Goal: Task Accomplishment & Management: Manage account settings

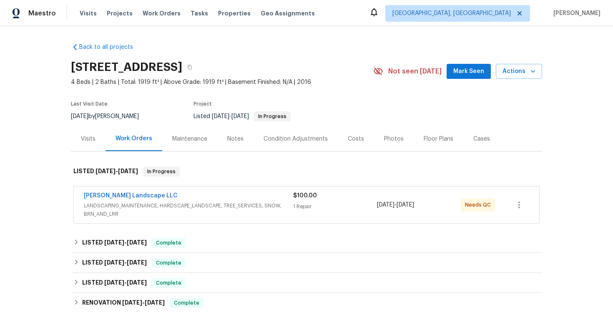
click at [162, 198] on div "[PERSON_NAME] Landscape LLC" at bounding box center [188, 196] width 209 height 10
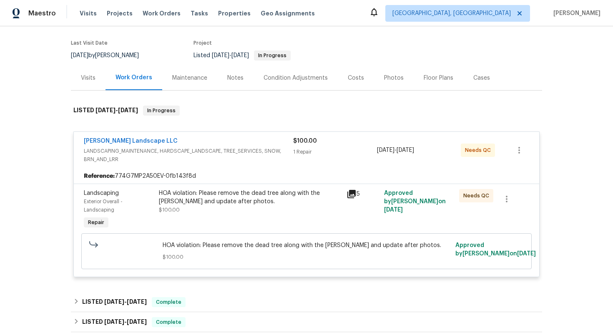
scroll to position [103, 0]
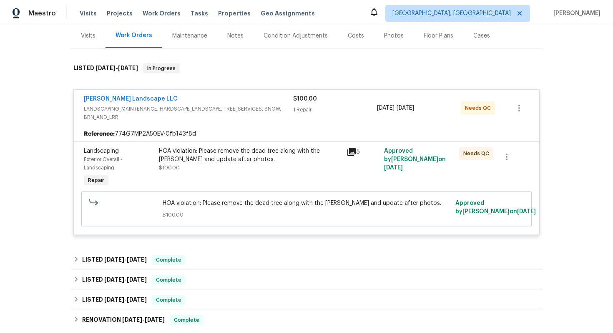
click at [208, 164] on div "HOA violation: Please remove the dead tree along with the [PERSON_NAME] and upd…" at bounding box center [250, 159] width 183 height 25
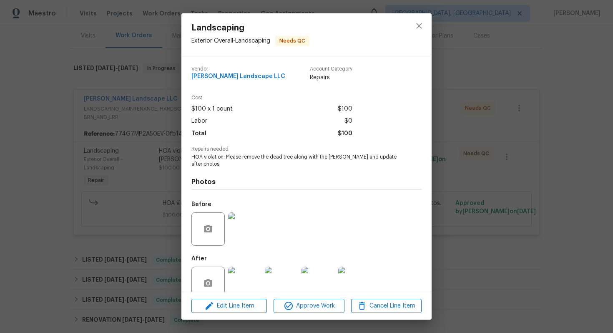
scroll to position [17, 0]
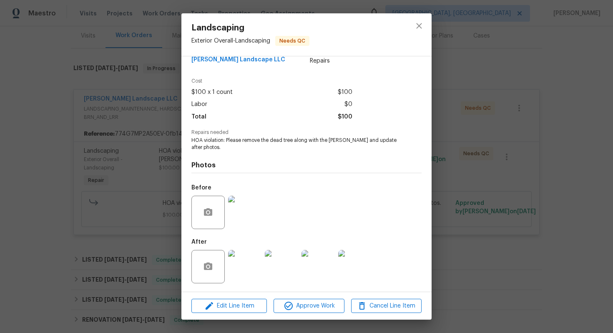
click at [239, 269] on img at bounding box center [244, 266] width 33 height 33
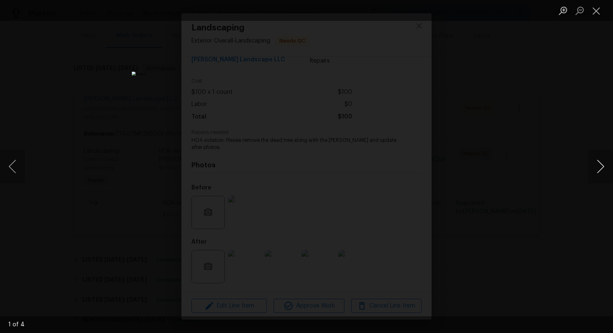
click at [603, 173] on button "Next image" at bounding box center [600, 166] width 25 height 33
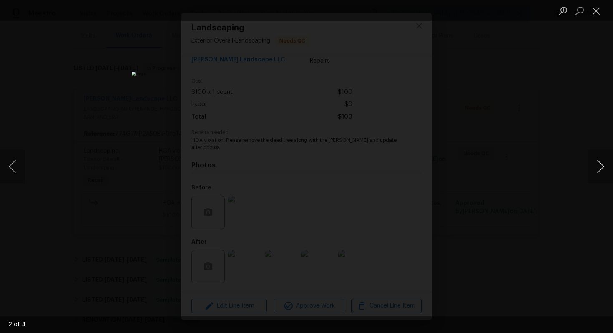
click at [603, 173] on button "Next image" at bounding box center [600, 166] width 25 height 33
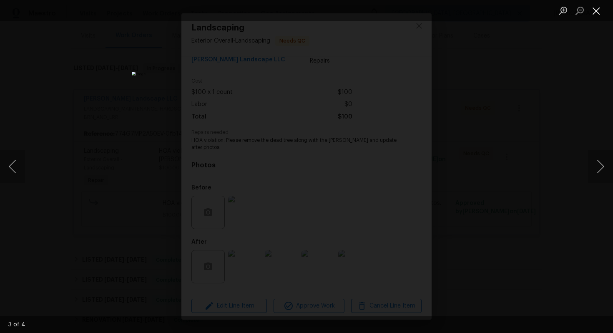
click at [603, 10] on button "Close lightbox" at bounding box center [596, 10] width 17 height 15
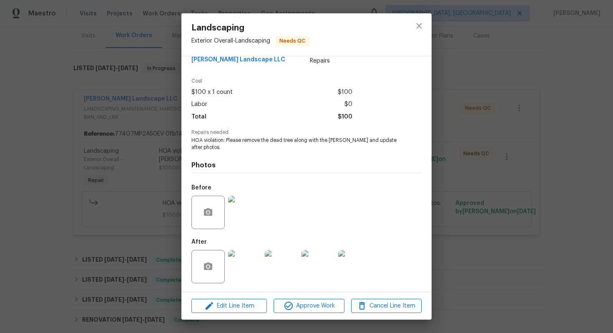
click at [251, 269] on img at bounding box center [244, 266] width 33 height 33
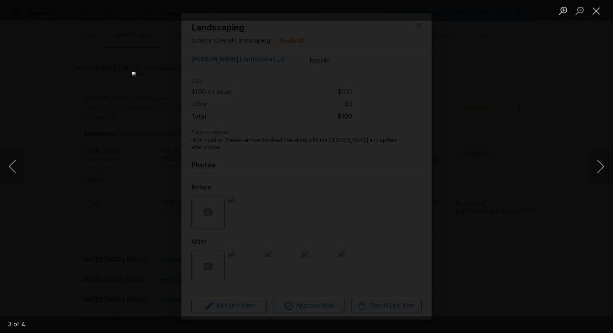
click at [570, 179] on div "Lightbox" at bounding box center [306, 166] width 613 height 333
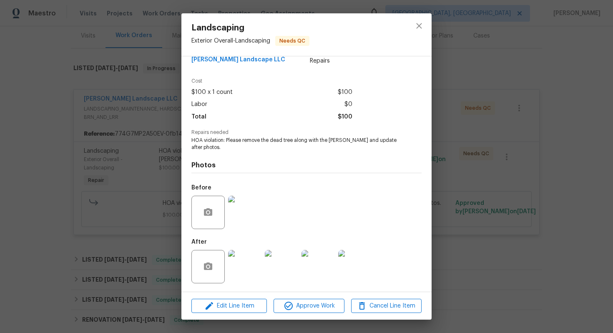
click at [287, 264] on img at bounding box center [281, 266] width 33 height 33
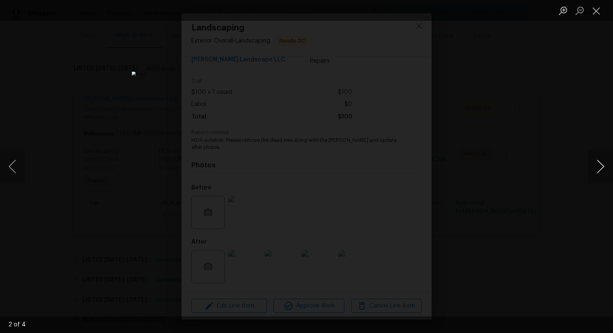
click at [603, 171] on button "Next image" at bounding box center [600, 166] width 25 height 33
